Goal: Use online tool/utility

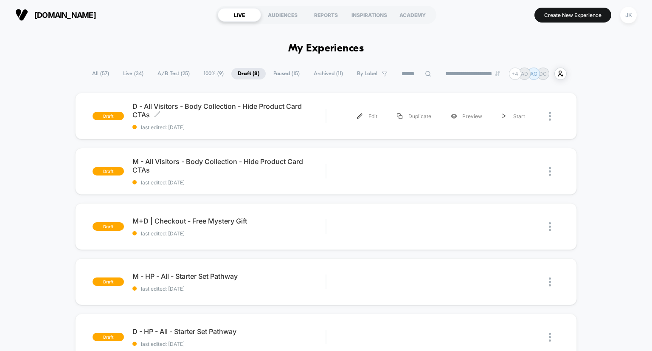
click at [180, 108] on span "D - All Visitors - Body Collection - Hide Product Card CTAs Click to edit exper…" at bounding box center [229, 110] width 194 height 17
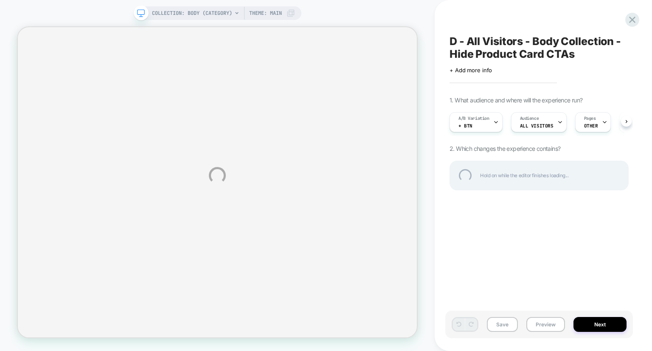
click at [489, 123] on div "COLLECTION: Body (Category) COLLECTION: Body (Category) Theme: MAIN D - All Vis…" at bounding box center [326, 175] width 652 height 351
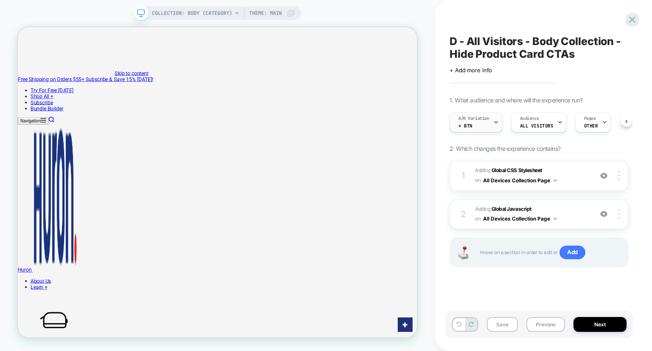
click at [468, 121] on div "A/B Variation + Btn" at bounding box center [474, 121] width 48 height 19
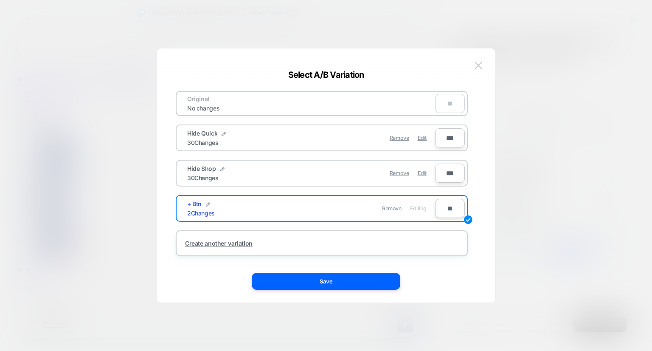
click at [378, 19] on div at bounding box center [326, 175] width 652 height 351
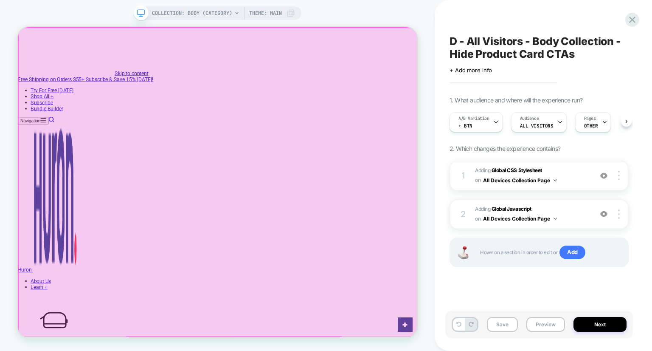
click at [542, 36] on div at bounding box center [285, 234] width 533 height 412
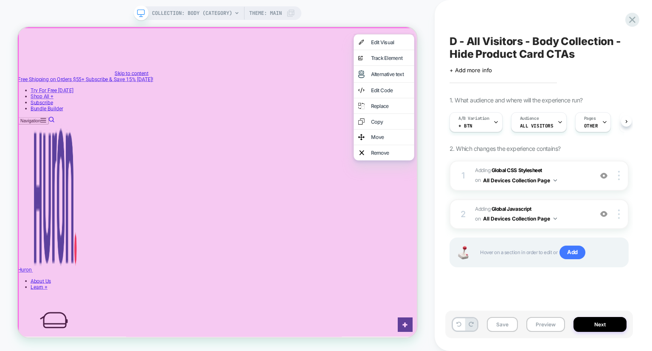
click at [389, 13] on div "COLLECTION: Body (Category) COLLECTION: Body (Category) Theme: MAIN" at bounding box center [217, 175] width 435 height 334
click at [426, 174] on div "COLLECTION: Body (Category) COLLECTION: Body (Category) Theme: MAIN" at bounding box center [217, 175] width 435 height 334
click at [327, 23] on div "COLLECTION: Body (Category) COLLECTION: Body (Category) Theme: MAIN" at bounding box center [217, 175] width 435 height 334
click at [356, 3] on div "COLLECTION: Body (Category) COLLECTION: Body (Category) Theme: MAIN" at bounding box center [217, 175] width 435 height 351
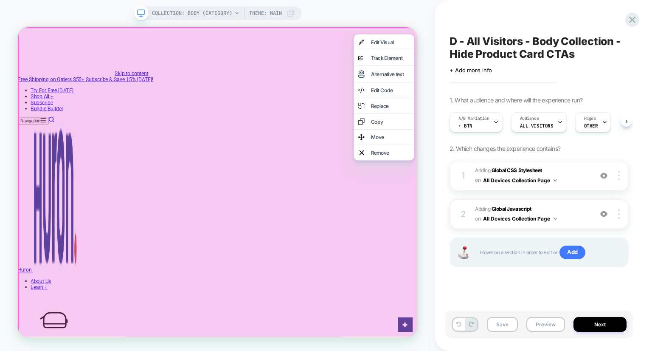
click at [356, 3] on div "COLLECTION: Body (Category) COLLECTION: Body (Category) Theme: MAIN" at bounding box center [217, 175] width 435 height 351
click at [405, 137] on div at bounding box center [285, 234] width 535 height 415
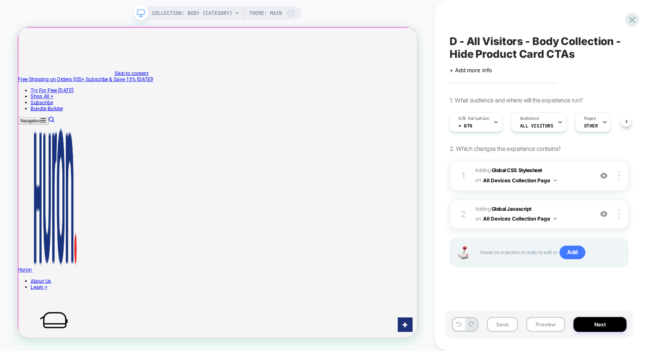
click at [405, 137] on div at bounding box center [285, 234] width 533 height 412
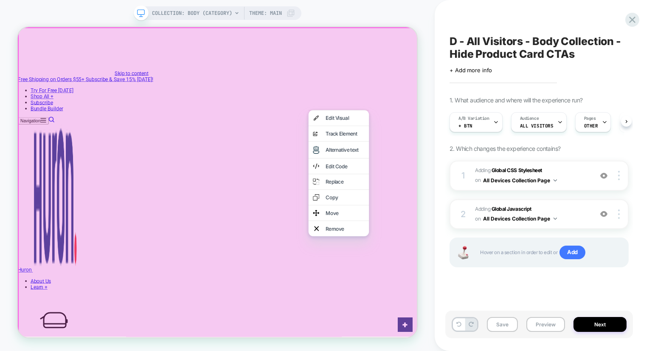
click at [506, 70] on div at bounding box center [285, 234] width 535 height 415
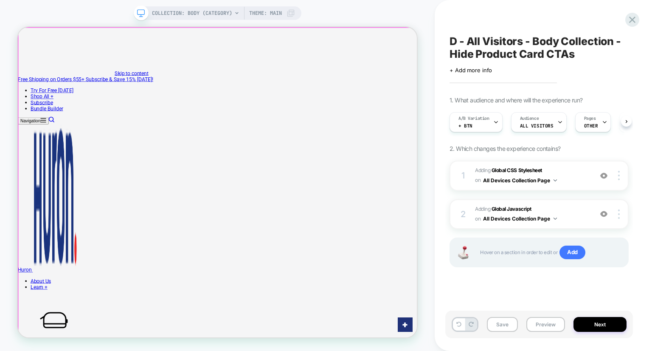
click at [539, 38] on div at bounding box center [285, 234] width 533 height 412
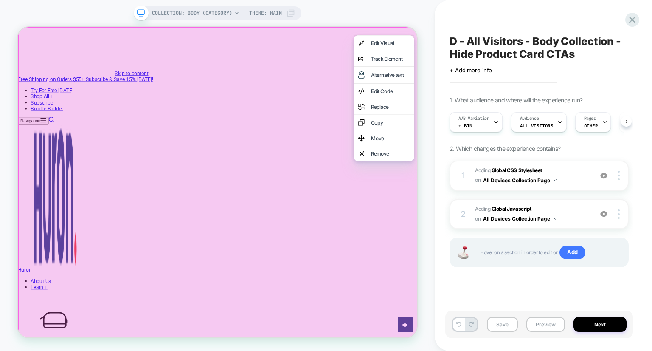
click at [443, 62] on div at bounding box center [285, 234] width 535 height 415
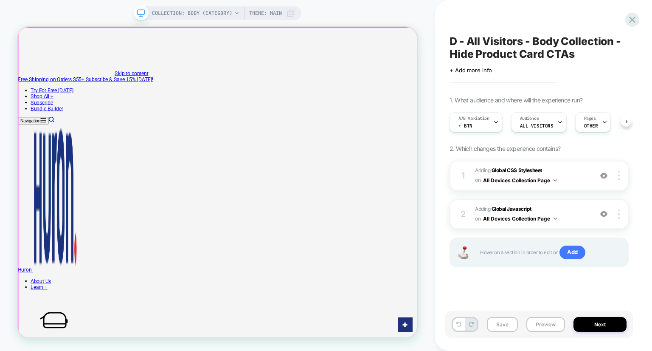
click at [541, 37] on div at bounding box center [285, 234] width 533 height 412
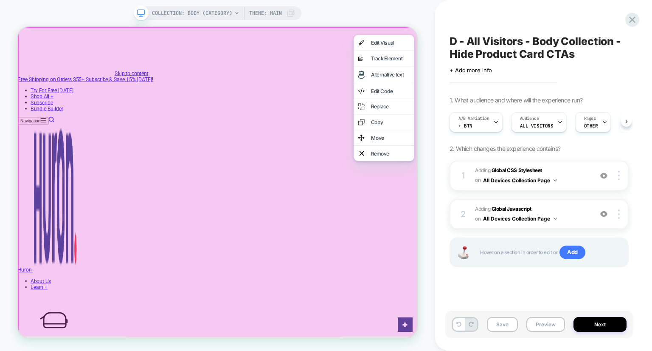
click at [451, 63] on div at bounding box center [285, 234] width 535 height 415
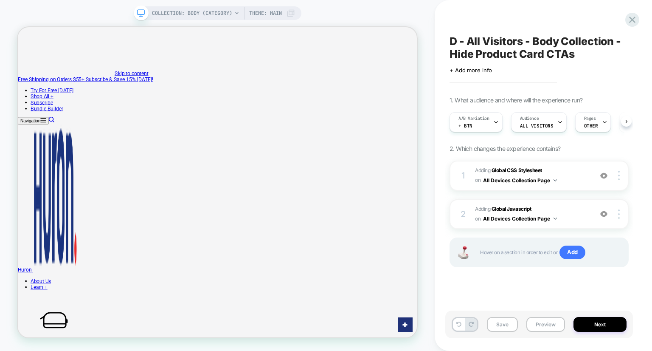
click at [423, 40] on div "COLLECTION: Body (Category) COLLECTION: Body (Category) Theme: MAIN" at bounding box center [217, 175] width 435 height 334
